Goal: Navigation & Orientation: Find specific page/section

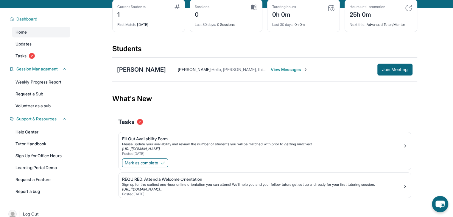
scroll to position [40, 0]
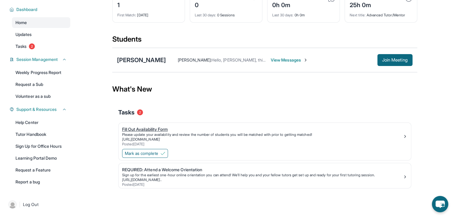
click at [190, 134] on div "Please update your availability and review the number of students you will be m…" at bounding box center [262, 135] width 281 height 5
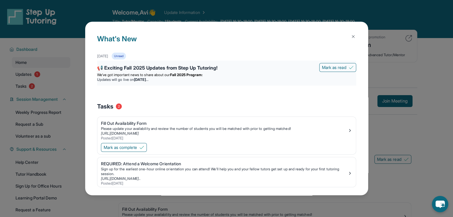
scroll to position [6, 0]
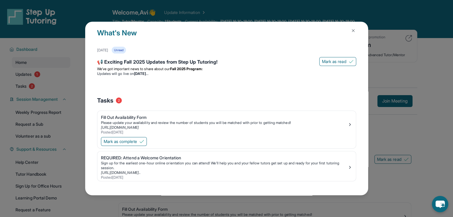
click at [351, 32] on img at bounding box center [353, 30] width 5 height 5
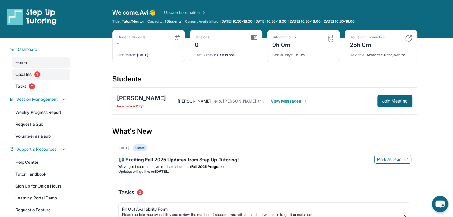
click at [55, 78] on link "Updates 1" at bounding box center [41, 74] width 58 height 11
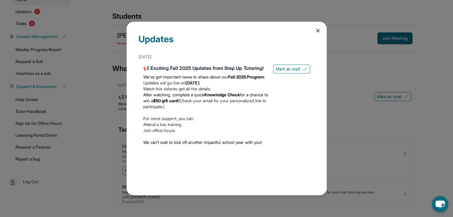
scroll to position [74, 0]
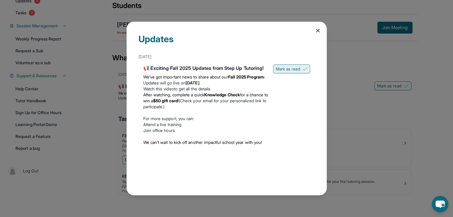
click at [294, 69] on span "Mark as read" at bounding box center [288, 69] width 24 height 6
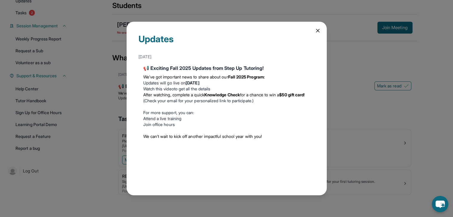
click at [316, 32] on icon at bounding box center [318, 31] width 6 height 6
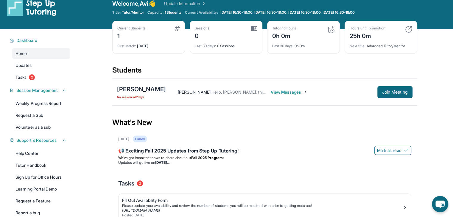
scroll to position [8, 0]
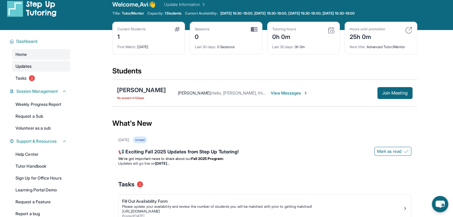
click at [39, 70] on link "Updates" at bounding box center [41, 66] width 58 height 11
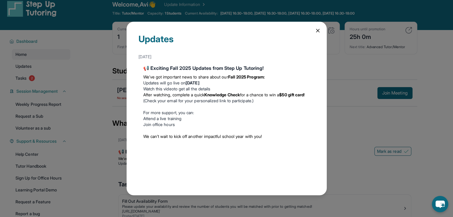
click at [40, 76] on div "Updates August 27th 📢 Exciting Fall 2025 Updates from Step Up Tutoring! We’ve g…" at bounding box center [226, 108] width 453 height 217
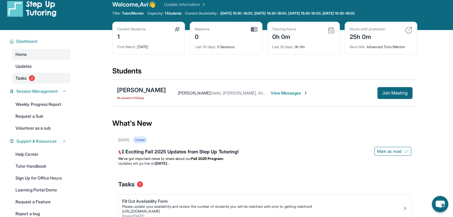
click at [39, 77] on link "Tasks 2" at bounding box center [41, 78] width 58 height 11
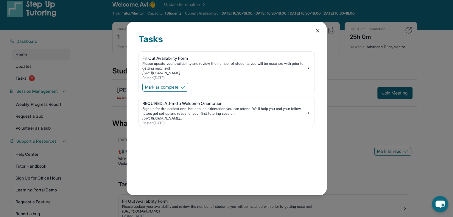
click at [317, 31] on icon at bounding box center [317, 30] width 3 height 3
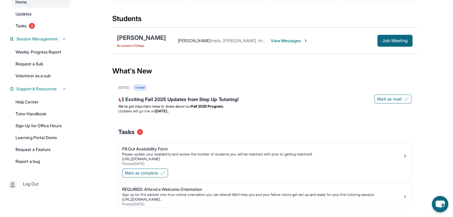
scroll to position [74, 0]
